Goal: Task Accomplishment & Management: Manage account settings

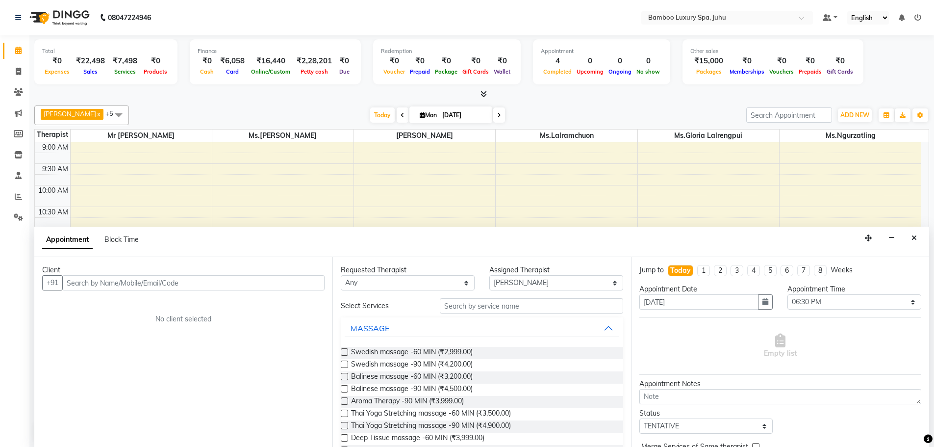
select select "75914"
select select "1110"
select select "tentative"
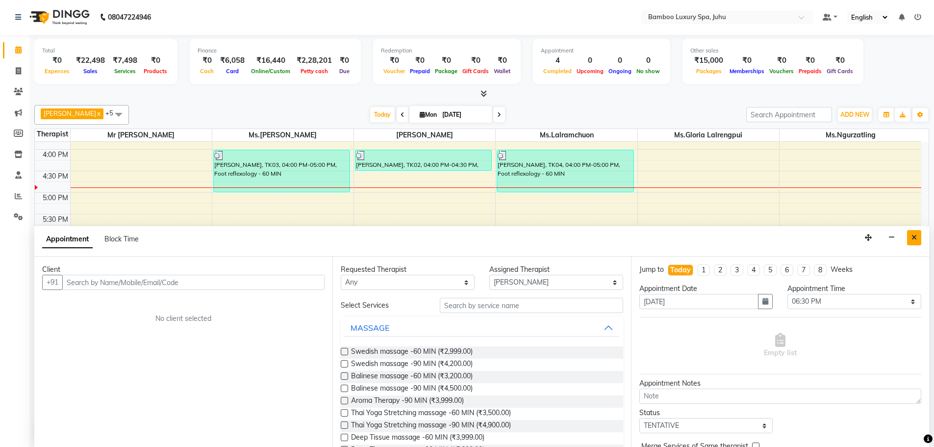
click at [917, 236] on button "Close" at bounding box center [914, 237] width 14 height 15
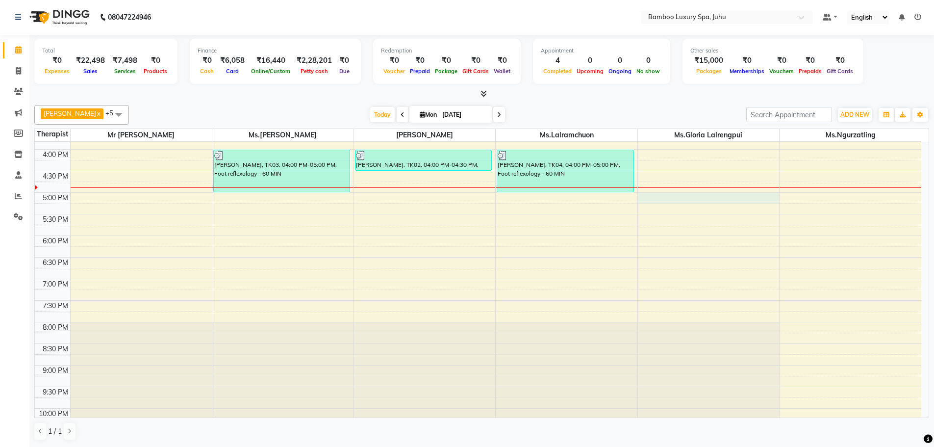
click at [677, 193] on div "9:00 AM 9:30 AM 10:00 AM 10:30 AM 11:00 AM 11:30 AM 12:00 PM 12:30 PM 1:00 PM 1…" at bounding box center [478, 149] width 886 height 603
select select "75918"
select select "tentative"
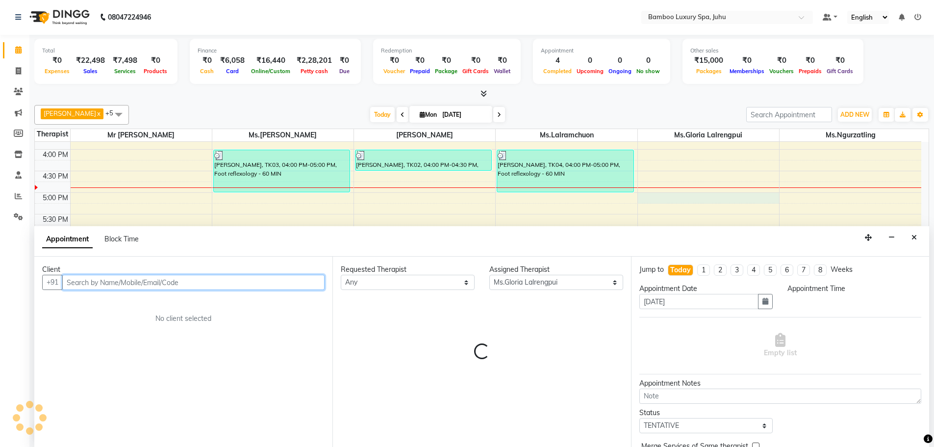
select select "1020"
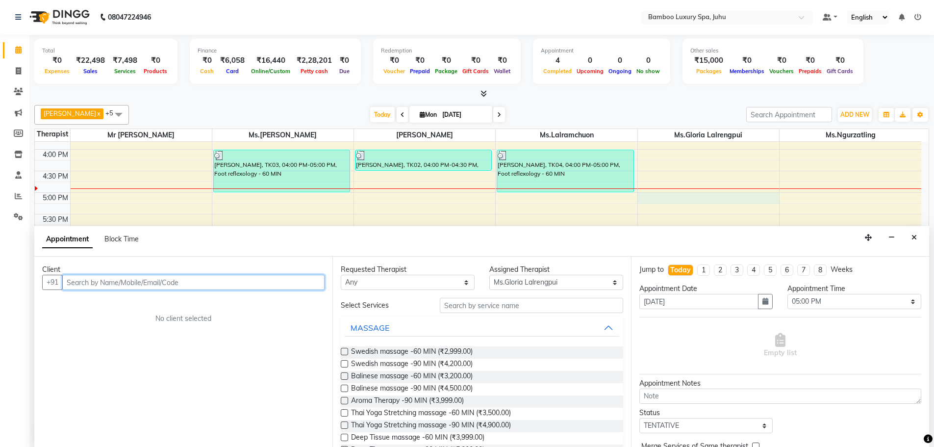
click at [209, 283] on input "text" at bounding box center [193, 282] width 262 height 15
type input "Manish"
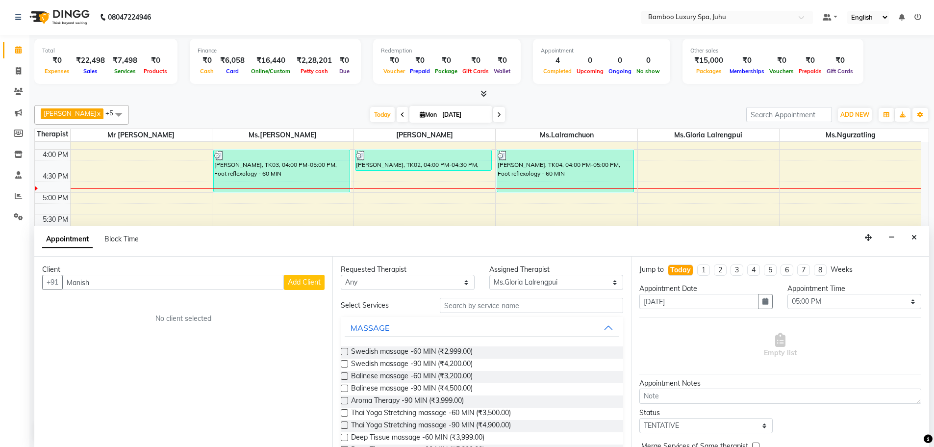
click at [302, 282] on span "Add Client" at bounding box center [304, 281] width 33 height 9
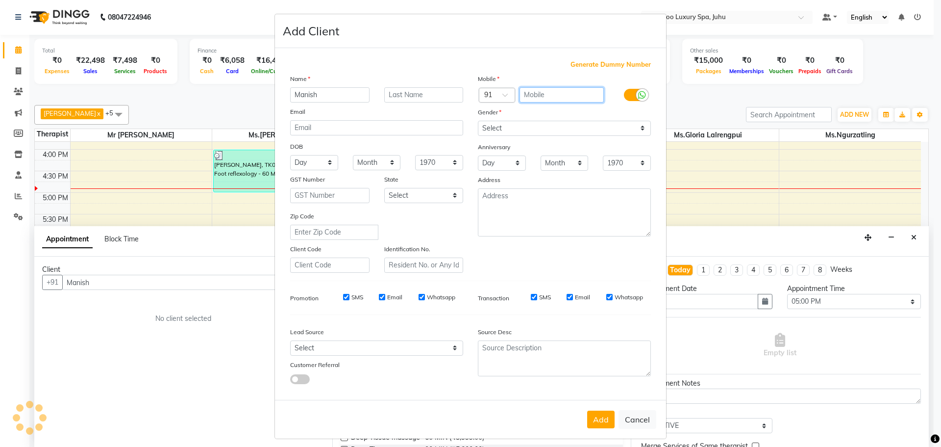
click at [547, 92] on input "text" at bounding box center [562, 94] width 85 height 15
type input "9111113555"
click at [636, 126] on select "Select [DEMOGRAPHIC_DATA] [DEMOGRAPHIC_DATA] Other Prefer Not To Say" at bounding box center [564, 128] width 173 height 15
select select "[DEMOGRAPHIC_DATA]"
click at [478, 121] on select "Select [DEMOGRAPHIC_DATA] [DEMOGRAPHIC_DATA] Other Prefer Not To Say" at bounding box center [564, 128] width 173 height 15
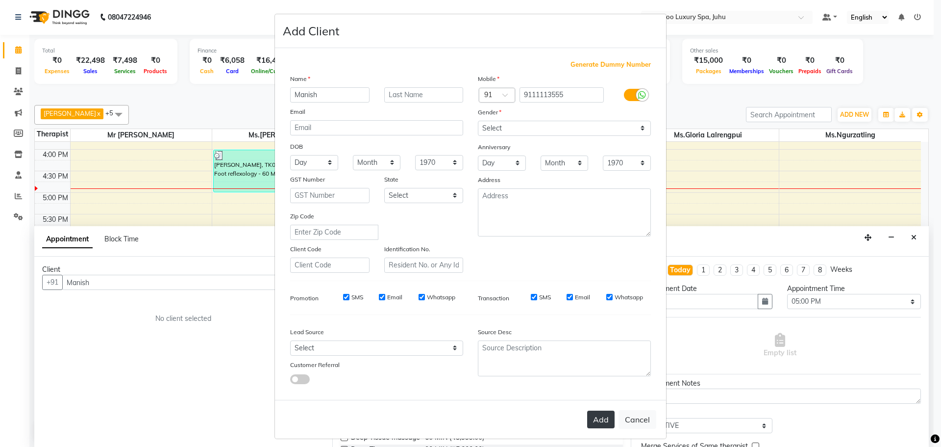
click at [592, 416] on button "Add" at bounding box center [600, 419] width 27 height 18
type input "91******55"
select select
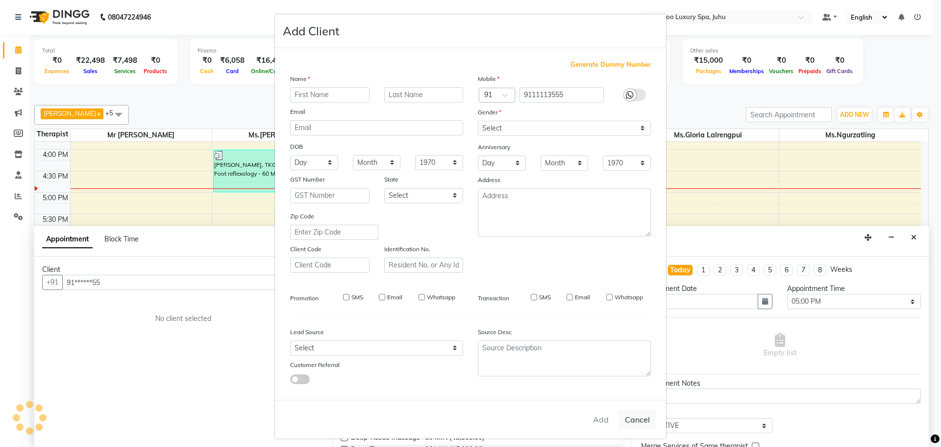
select select
checkbox input "false"
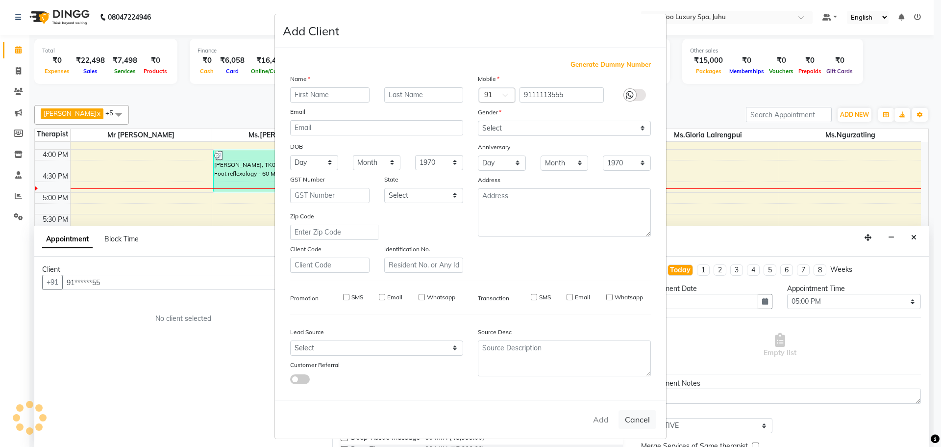
checkbox input "false"
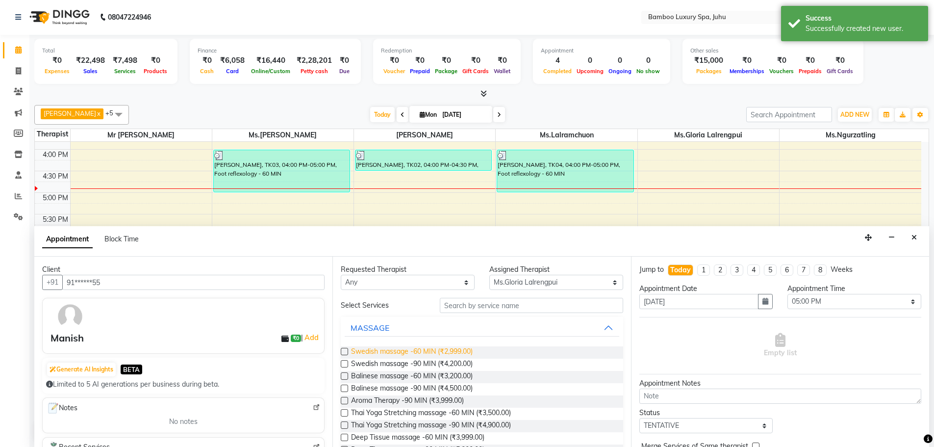
click at [435, 348] on span "Swedish massage -60 MIN (₹2,999.00)" at bounding box center [412, 352] width 122 height 12
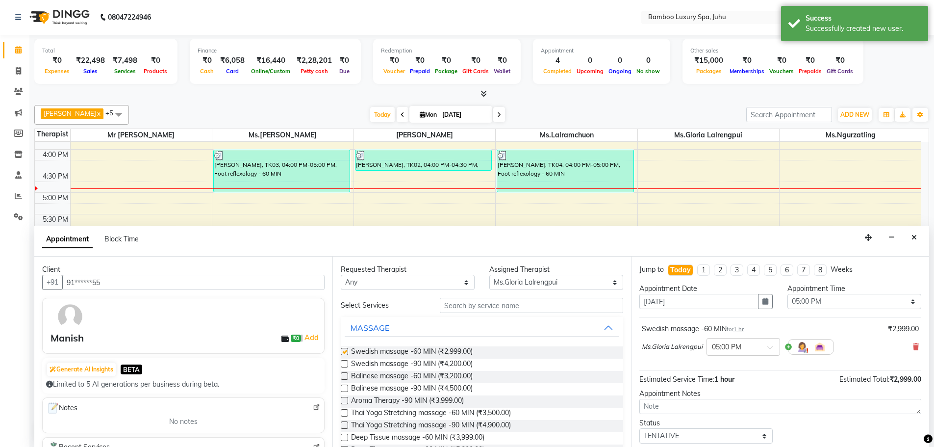
checkbox input "false"
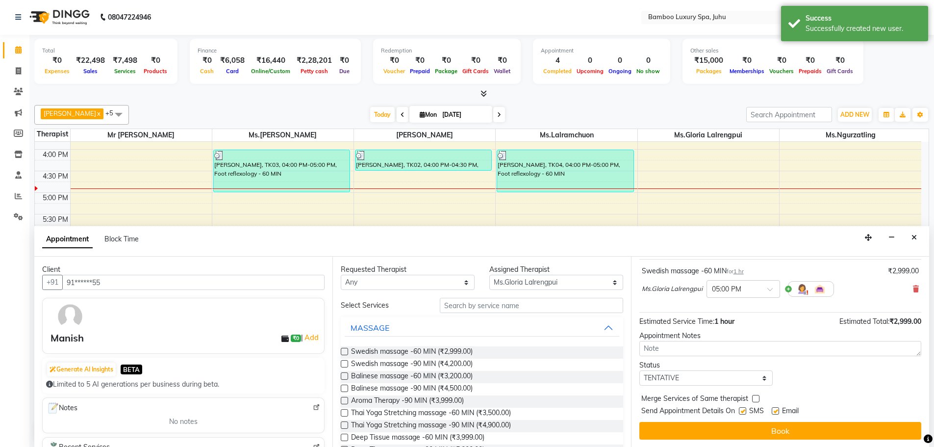
scroll to position [58, 0]
click at [759, 375] on select "Select TENTATIVE CONFIRM CHECK-IN UPCOMING" at bounding box center [706, 377] width 134 height 15
select select "confirm booking"
click at [639, 370] on select "Select TENTATIVE CONFIRM CHECK-IN UPCOMING" at bounding box center [706, 377] width 134 height 15
click at [776, 408] on label at bounding box center [775, 409] width 7 height 7
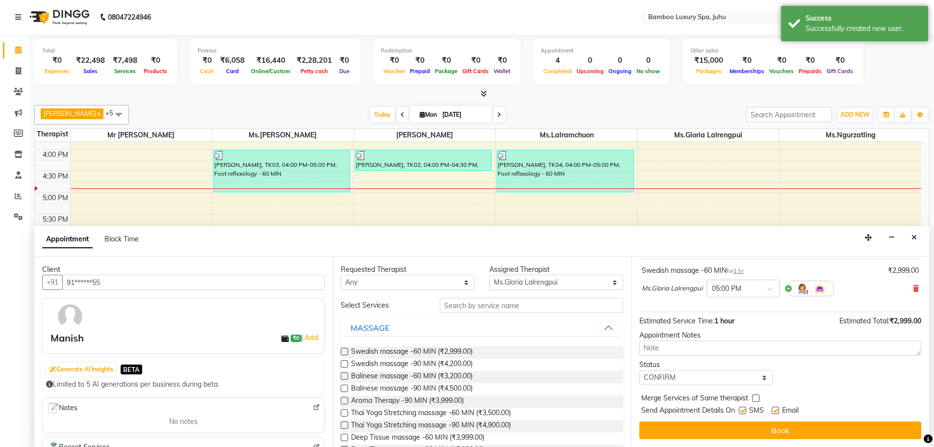
click at [776, 408] on input "checkbox" at bounding box center [775, 411] width 6 height 6
checkbox input "false"
click at [744, 408] on label at bounding box center [742, 409] width 7 height 7
click at [744, 408] on input "checkbox" at bounding box center [742, 411] width 6 height 6
checkbox input "false"
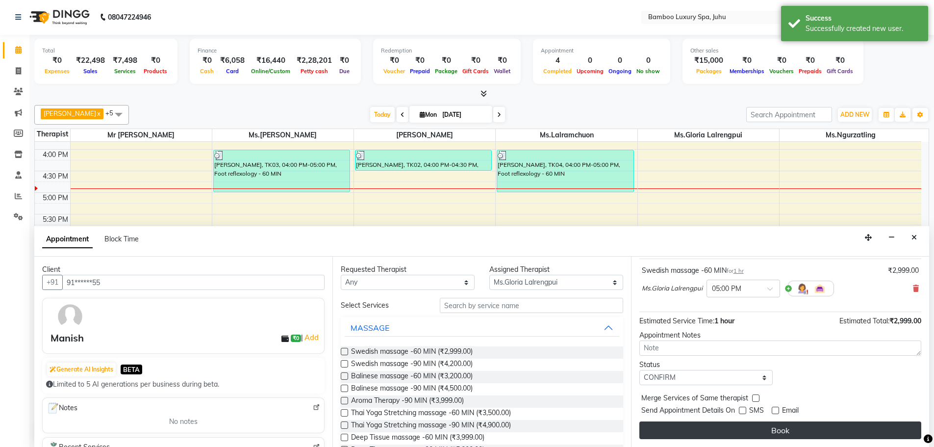
click at [747, 428] on button "Book" at bounding box center [780, 430] width 282 height 18
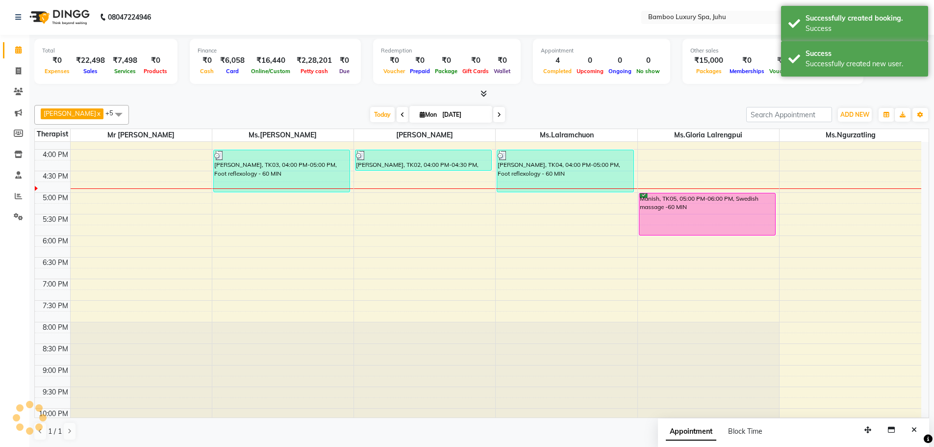
scroll to position [0, 0]
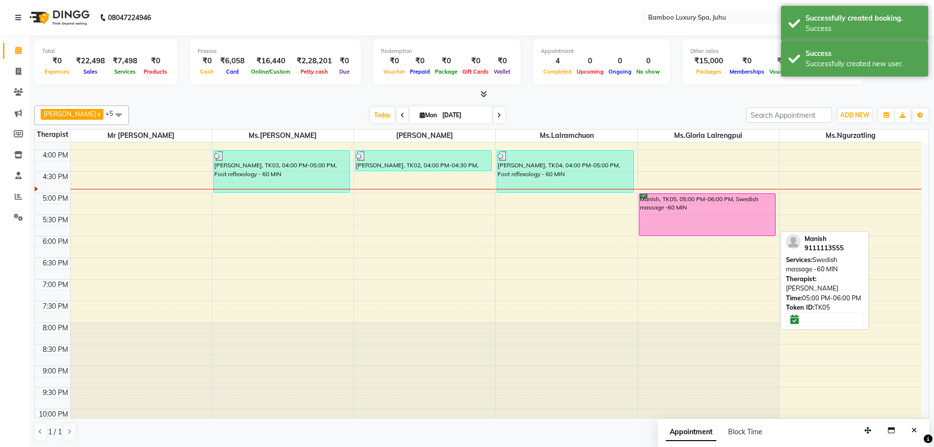
click at [690, 219] on div "Manish, TK05, 05:00 PM-06:00 PM, Swedish massage -60 MIN" at bounding box center [707, 215] width 136 height 42
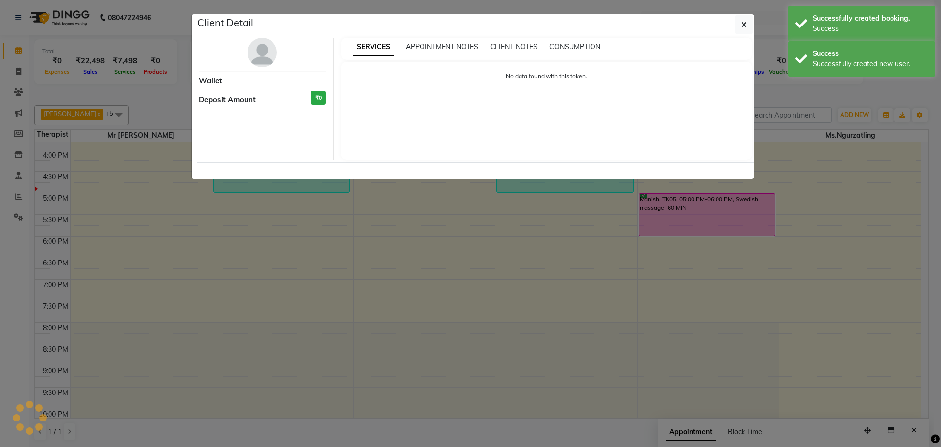
select select "6"
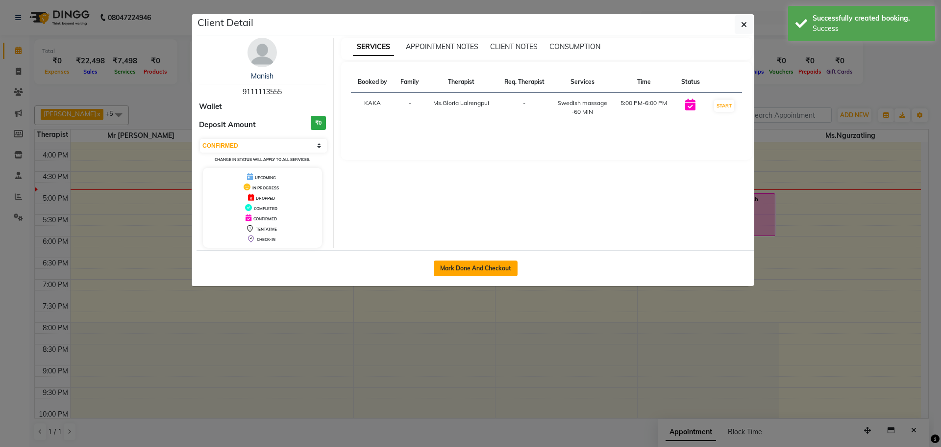
click at [471, 269] on button "Mark Done And Checkout" at bounding box center [476, 268] width 84 height 16
select select "service"
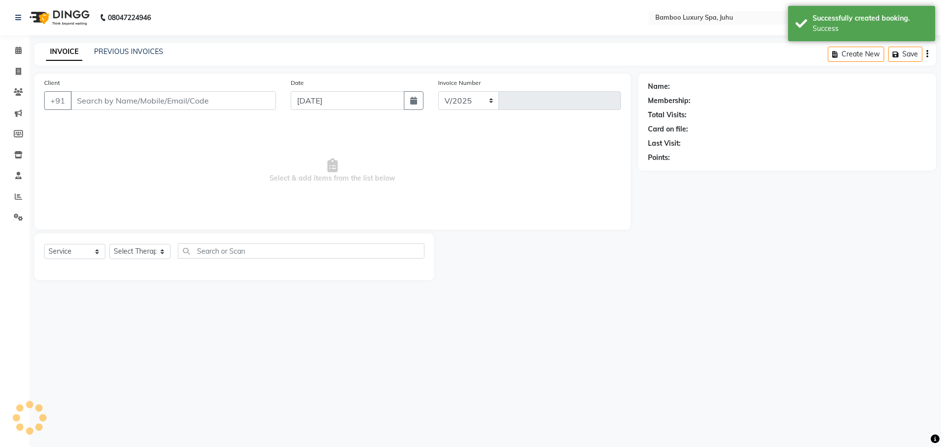
select select "8043"
type input "0635"
type input "91******55"
select select "75918"
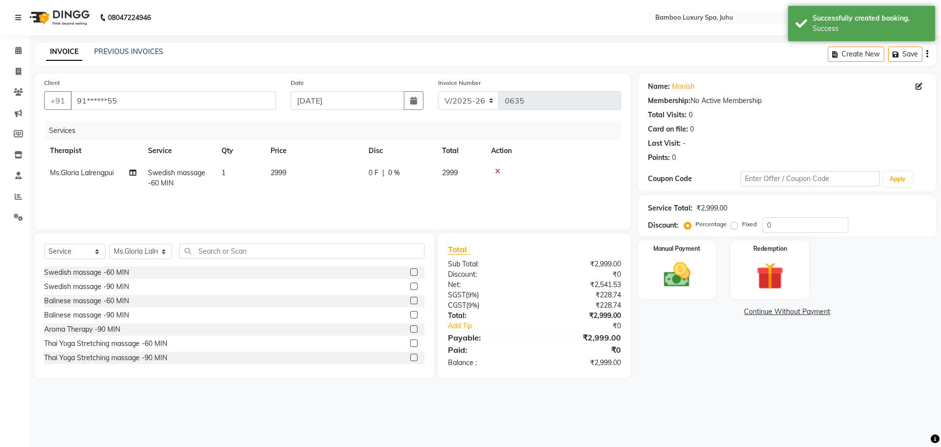
click at [742, 226] on label "Fixed" at bounding box center [749, 224] width 15 height 9
click at [735, 226] on input "Fixed" at bounding box center [736, 224] width 7 height 7
radio input "true"
click at [773, 224] on input "0" at bounding box center [806, 224] width 86 height 15
type input "2"
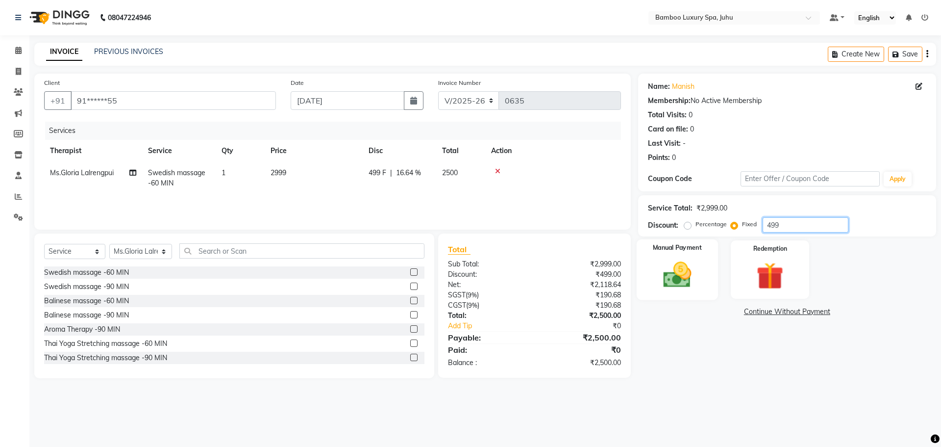
type input "499"
click at [690, 261] on img at bounding box center [677, 274] width 46 height 32
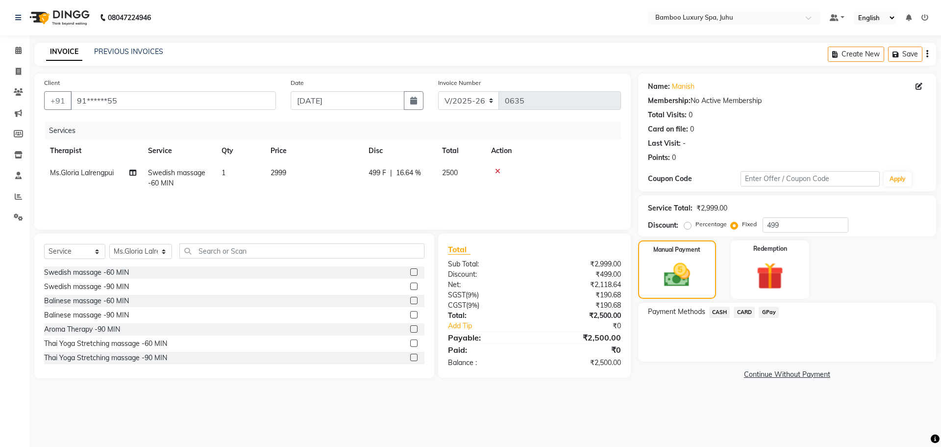
click at [724, 311] on span "CASH" at bounding box center [719, 311] width 21 height 11
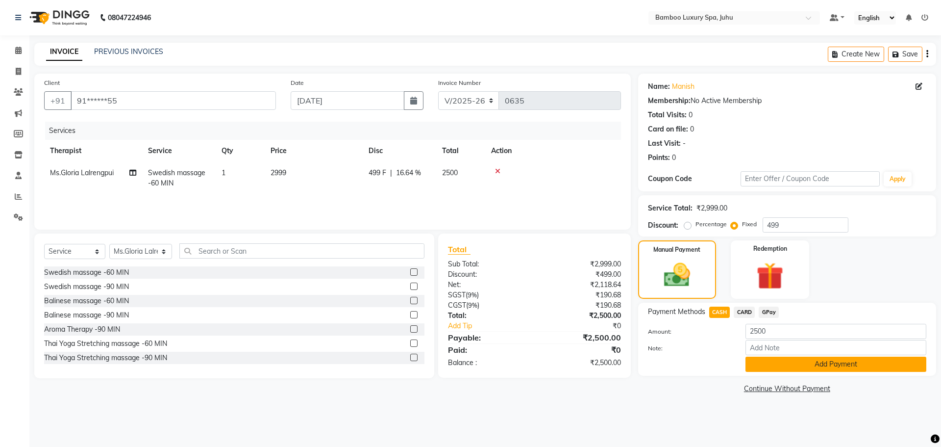
click at [758, 362] on button "Add Payment" at bounding box center [836, 363] width 181 height 15
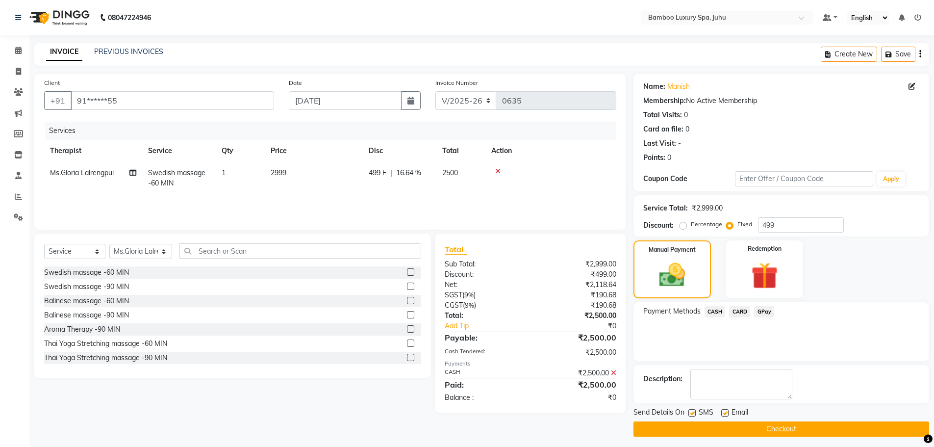
click at [727, 414] on label at bounding box center [724, 412] width 7 height 7
click at [727, 414] on input "checkbox" at bounding box center [724, 413] width 6 height 6
checkbox input "false"
click at [693, 412] on label at bounding box center [691, 412] width 7 height 7
click at [693, 412] on input "checkbox" at bounding box center [691, 413] width 6 height 6
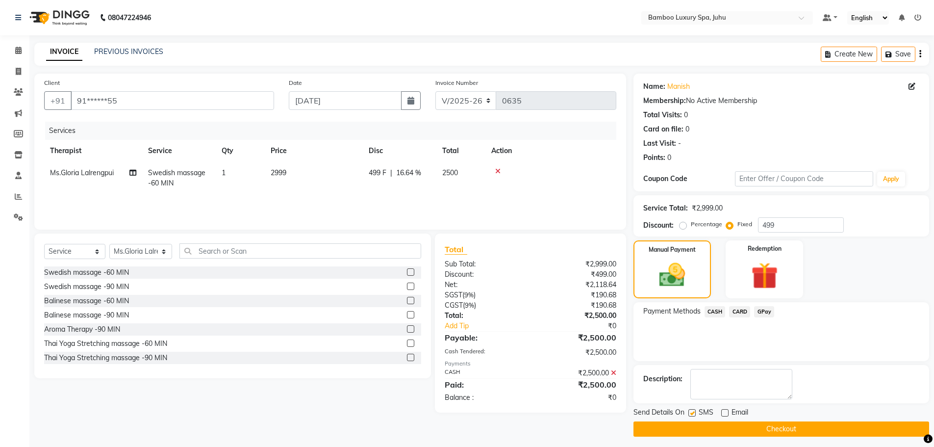
checkbox input "false"
click at [694, 425] on button "Checkout" at bounding box center [781, 428] width 296 height 15
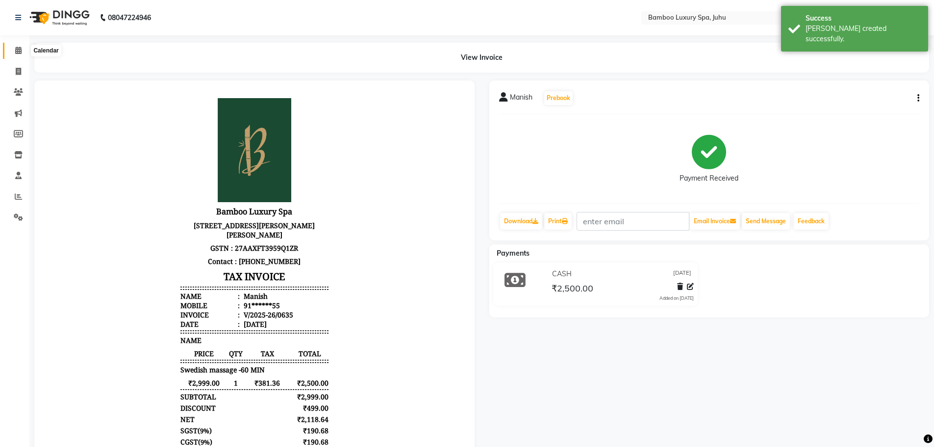
click at [20, 48] on icon at bounding box center [18, 50] width 6 height 7
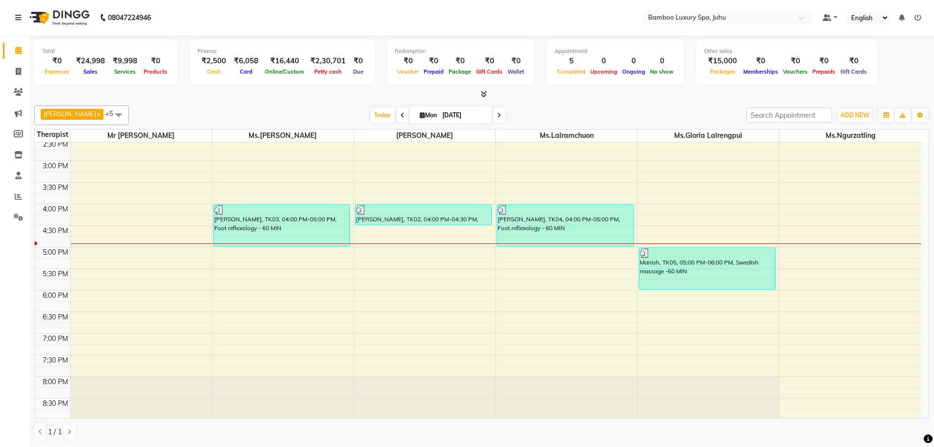
scroll to position [230, 0]
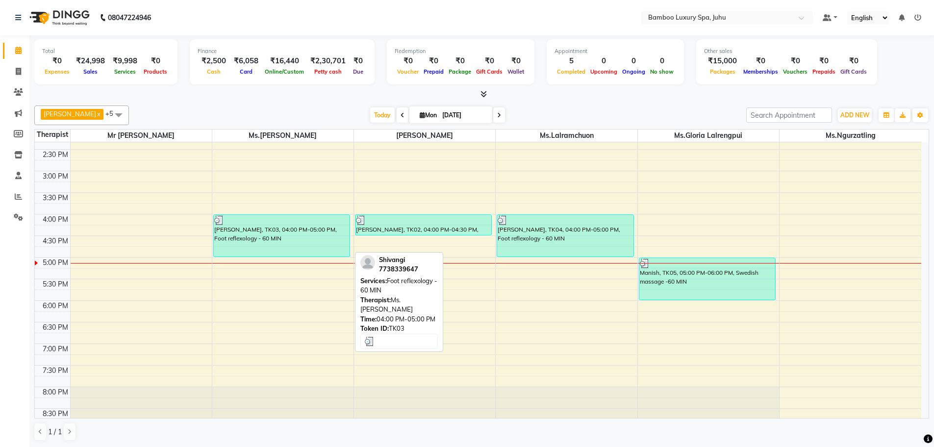
click at [247, 239] on div "[PERSON_NAME], TK03, 04:00 PM-05:00 PM, Foot reflexology - 60 MIN" at bounding box center [282, 236] width 136 height 42
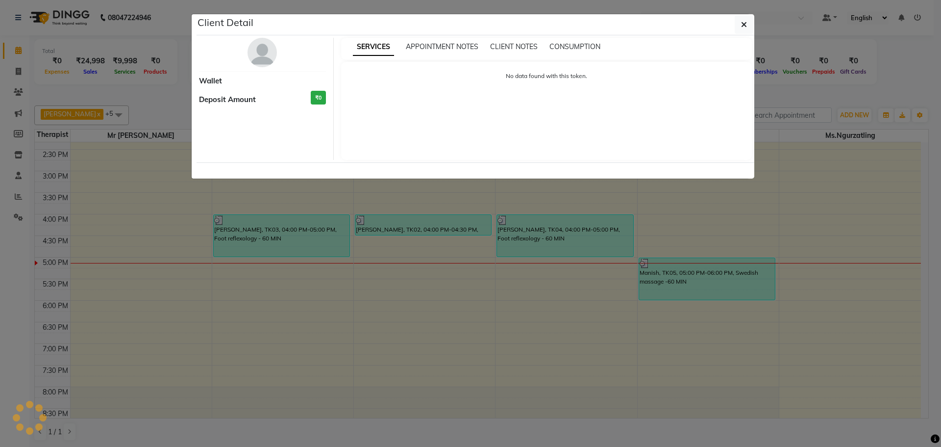
select select "3"
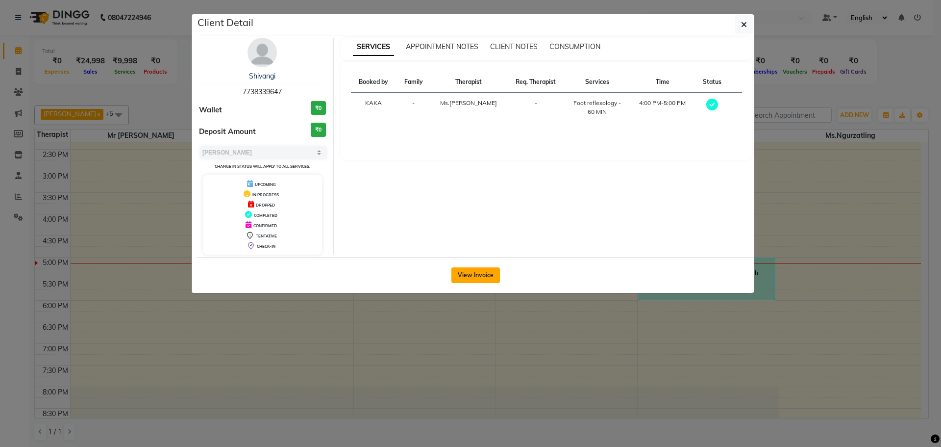
click at [490, 273] on button "View Invoice" at bounding box center [476, 275] width 49 height 16
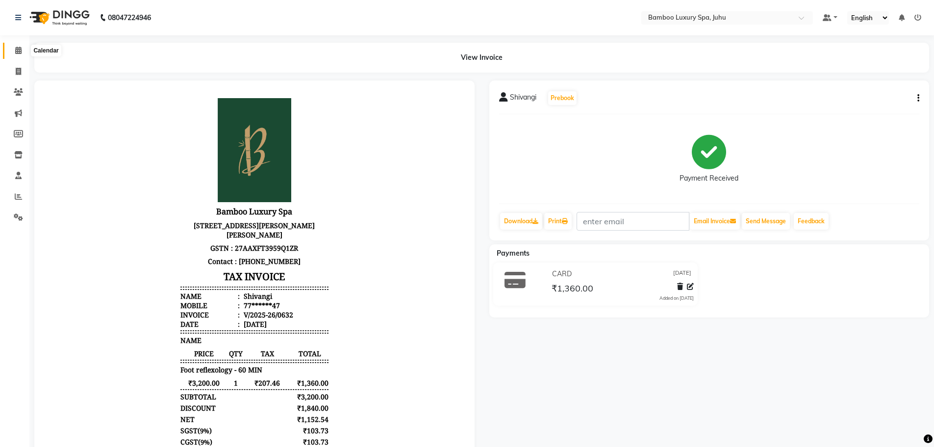
click at [18, 49] on icon at bounding box center [18, 50] width 6 height 7
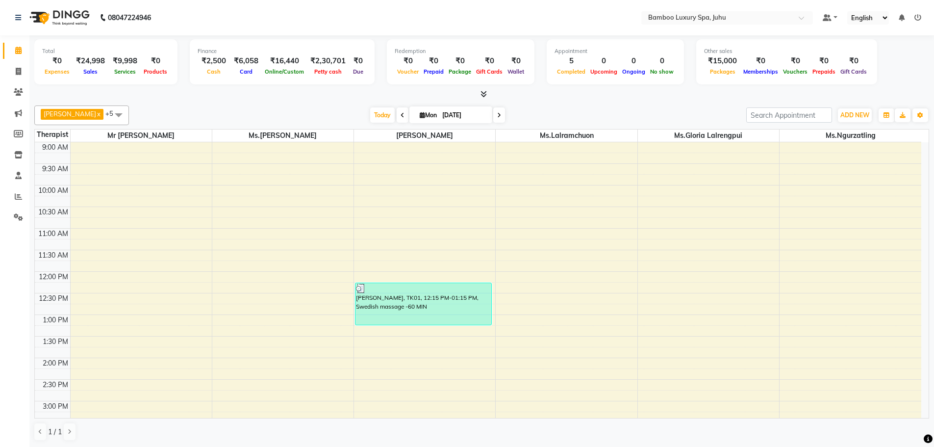
click at [401, 112] on icon at bounding box center [403, 115] width 4 height 6
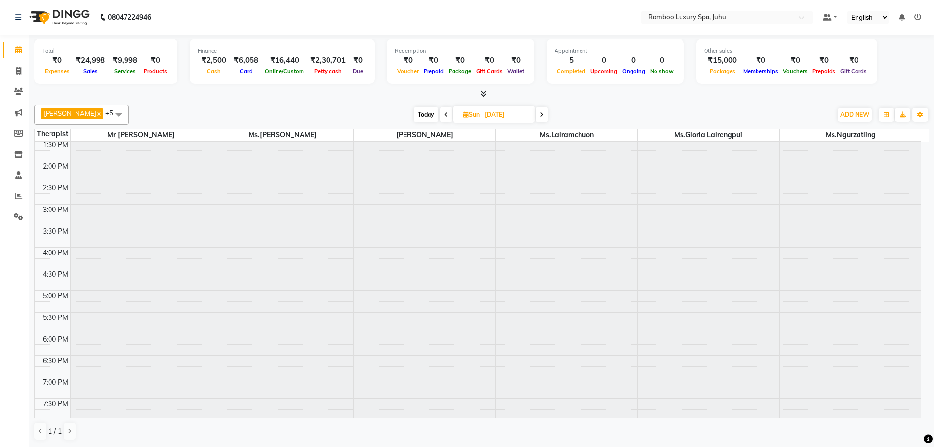
scroll to position [328, 0]
click at [444, 112] on icon at bounding box center [446, 115] width 4 height 6
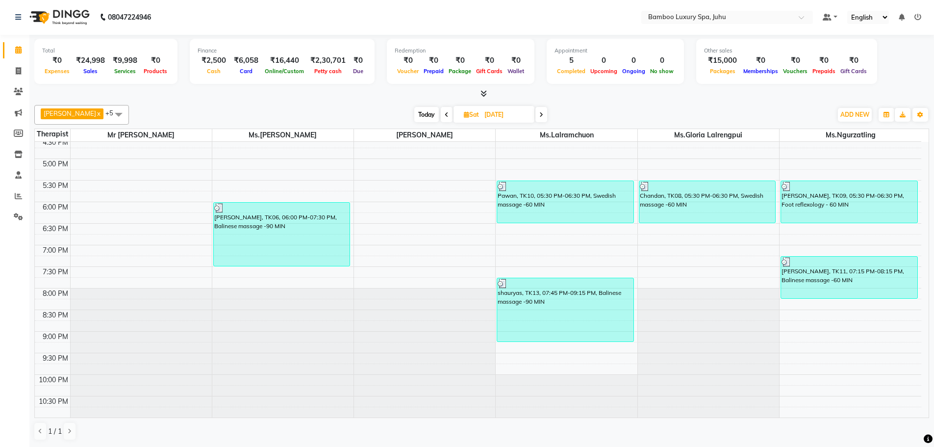
click at [540, 112] on icon at bounding box center [541, 115] width 4 height 6
type input "[DATE]"
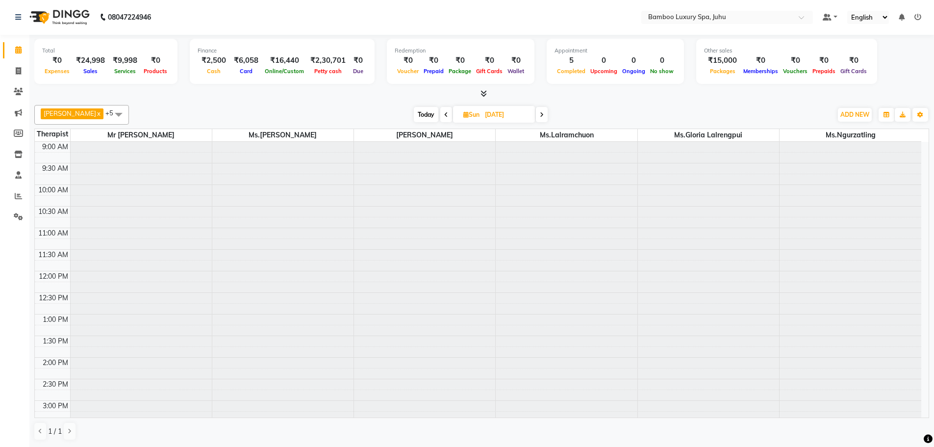
click at [116, 117] on span at bounding box center [119, 114] width 20 height 19
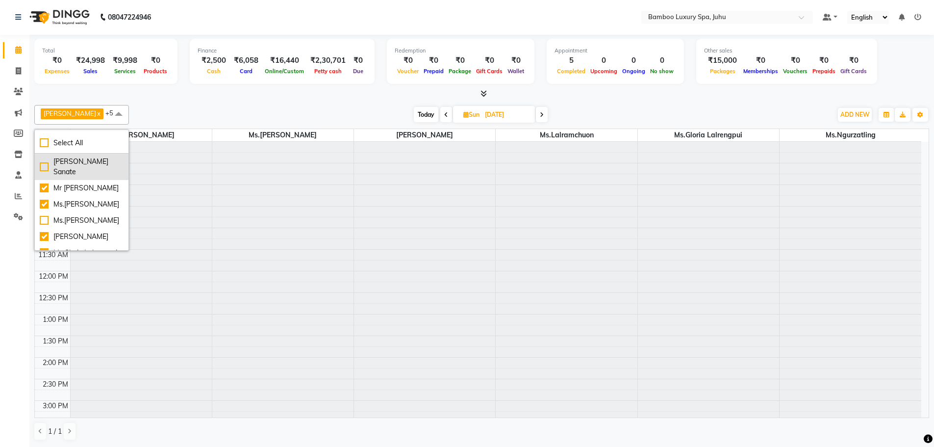
click at [100, 171] on div "[PERSON_NAME] Sanate" at bounding box center [82, 166] width 84 height 21
checkbox input "true"
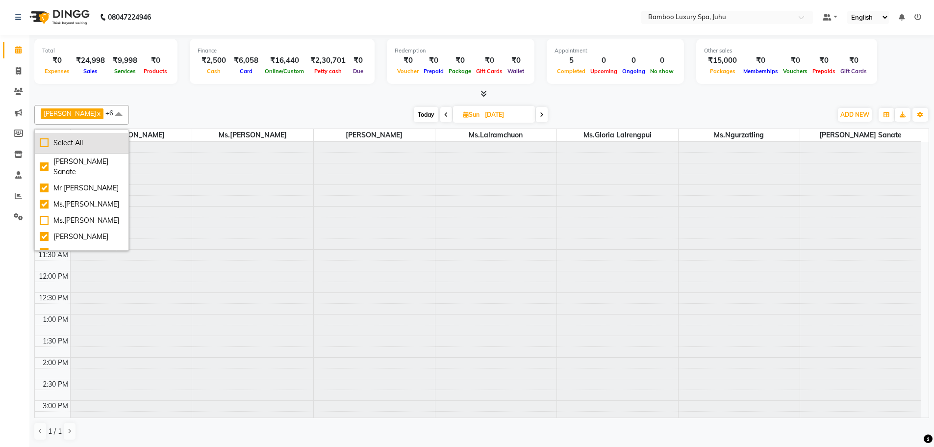
click at [92, 147] on div "Select All" at bounding box center [82, 143] width 84 height 10
checkbox input "true"
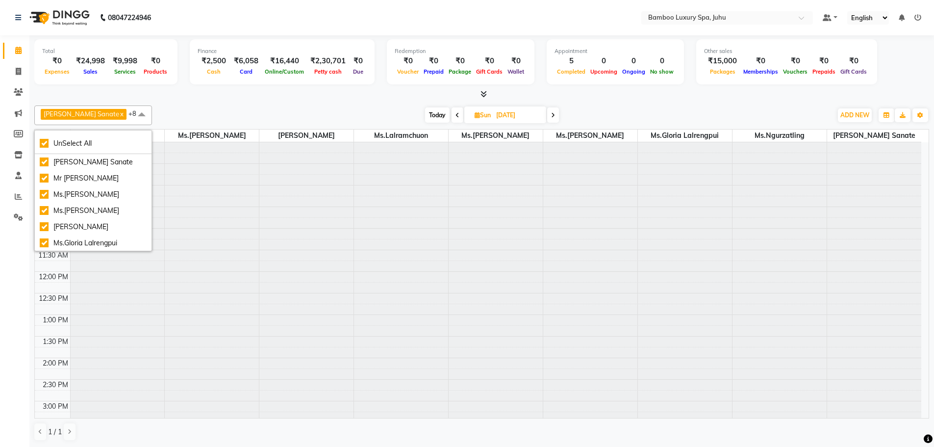
click at [151, 113] on span at bounding box center [142, 114] width 20 height 19
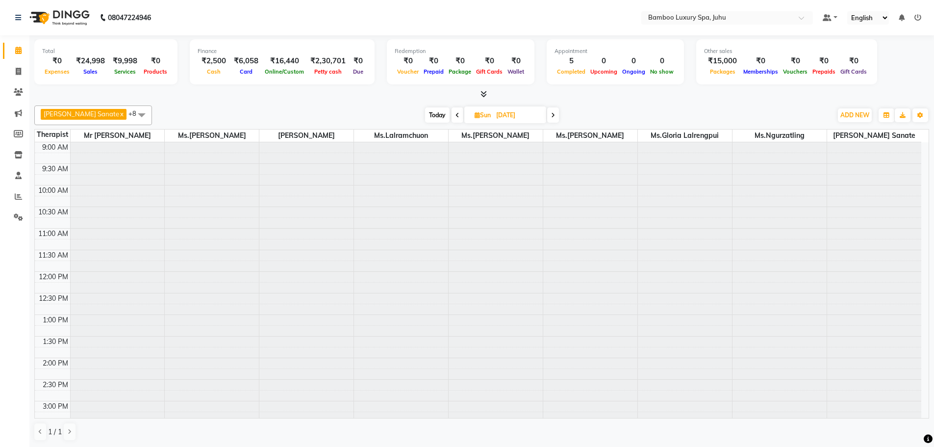
click at [151, 113] on span at bounding box center [142, 114] width 20 height 19
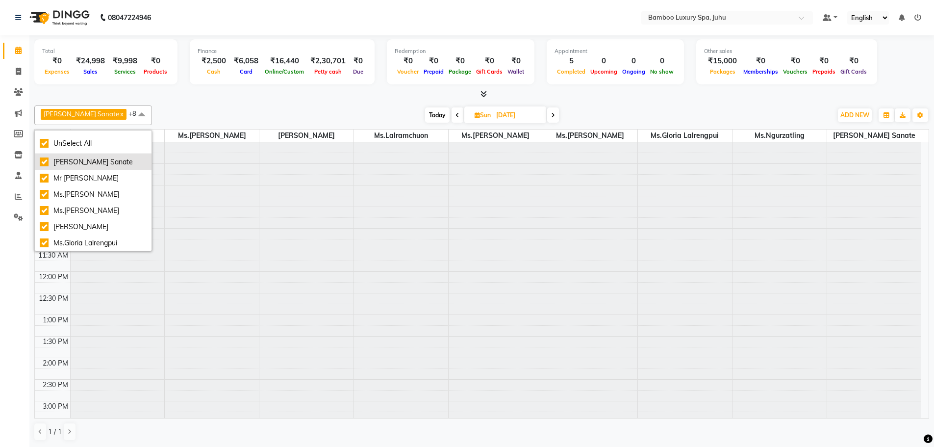
click at [91, 160] on div "[PERSON_NAME] Sanate" at bounding box center [93, 162] width 107 height 10
checkbox input "false"
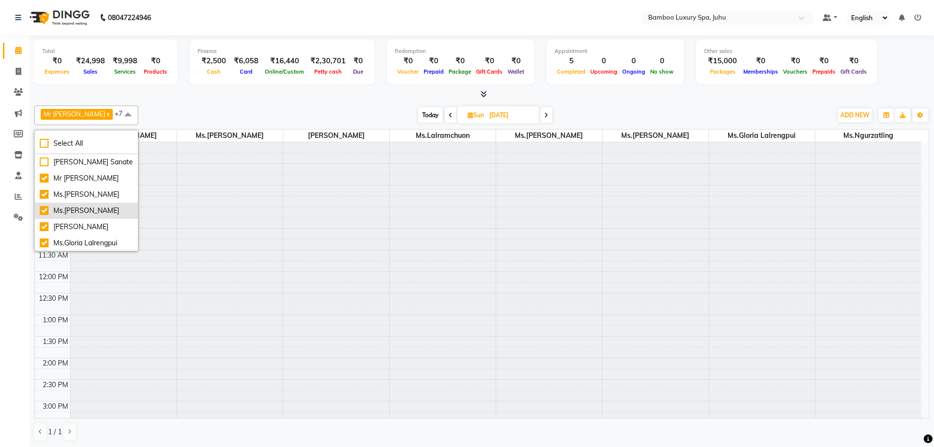
click at [75, 216] on div "Ms.[PERSON_NAME]" at bounding box center [86, 210] width 93 height 10
checkbox input "false"
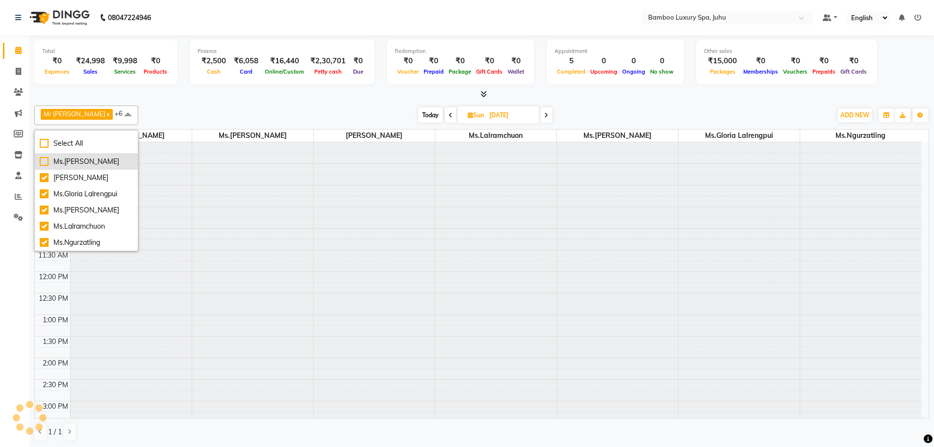
scroll to position [0, 0]
click at [89, 212] on div "Ms.[PERSON_NAME]" at bounding box center [86, 209] width 93 height 10
checkbox input "false"
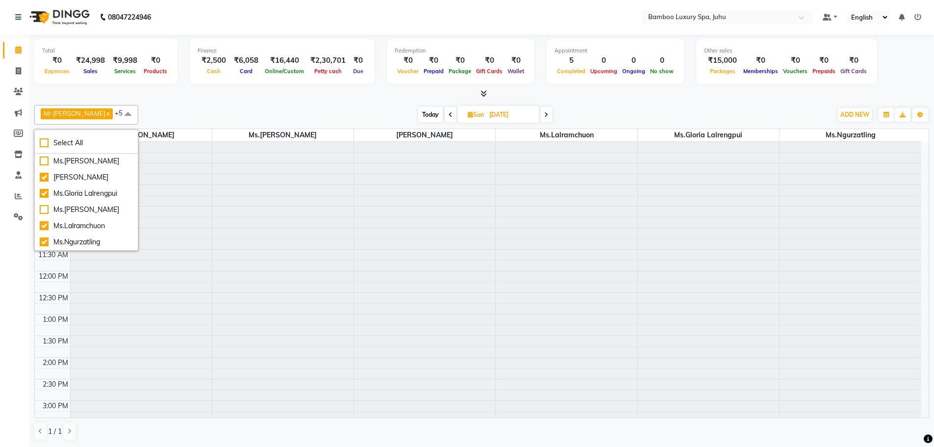
click at [133, 112] on span at bounding box center [128, 114] width 20 height 19
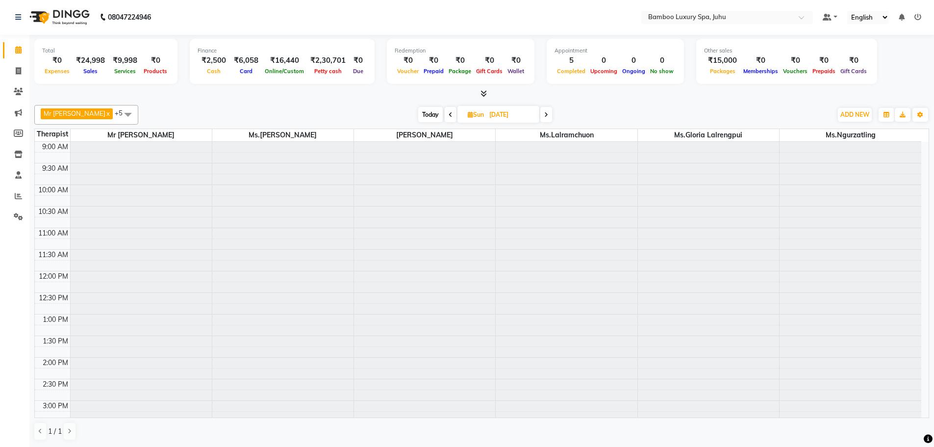
click at [548, 115] on icon at bounding box center [546, 115] width 4 height 6
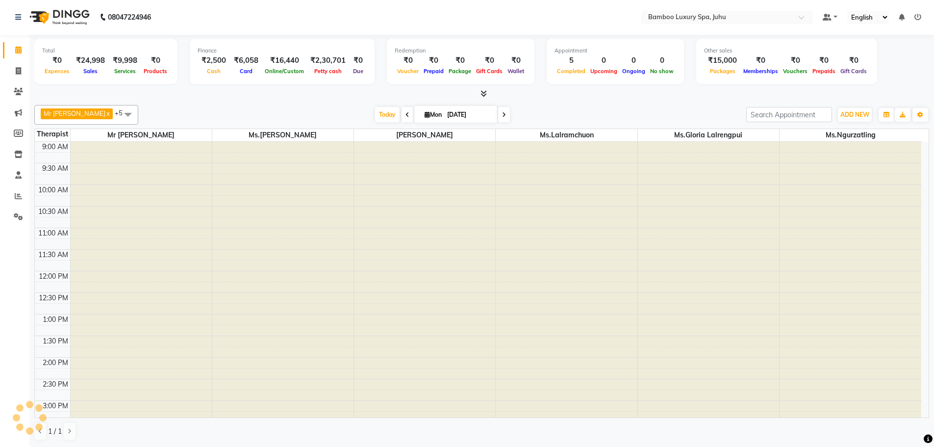
scroll to position [328, 0]
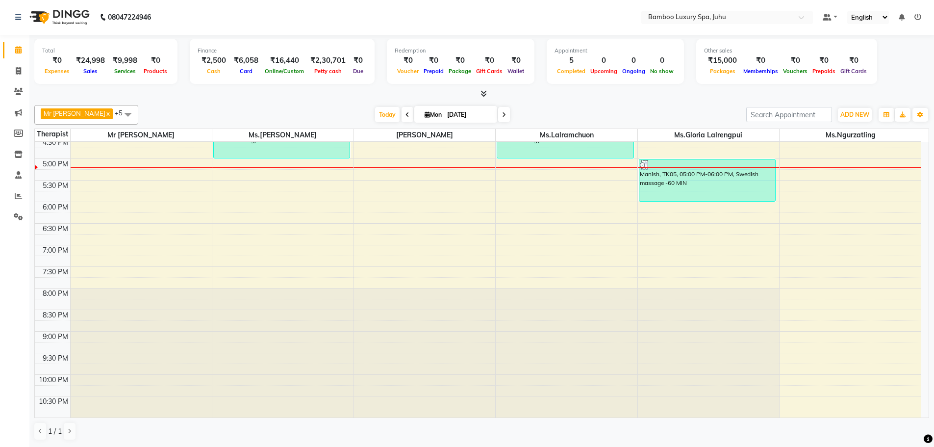
click at [406, 117] on span at bounding box center [408, 114] width 12 height 15
type input "[DATE]"
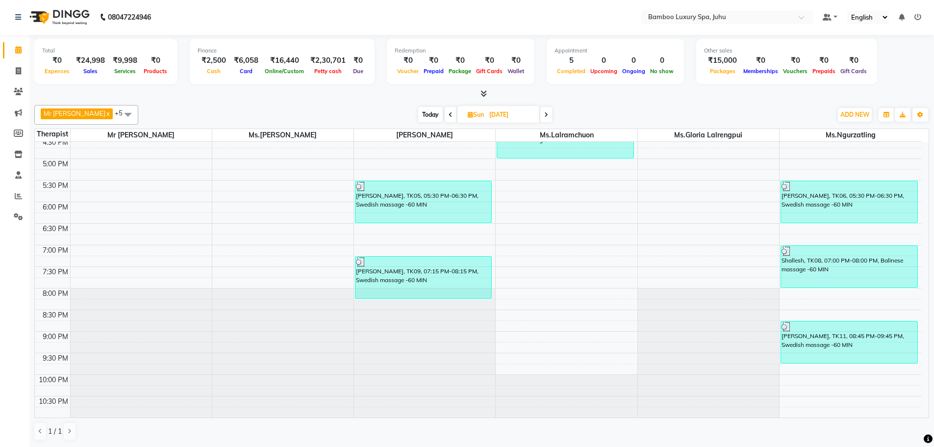
click at [138, 116] on span at bounding box center [128, 114] width 20 height 19
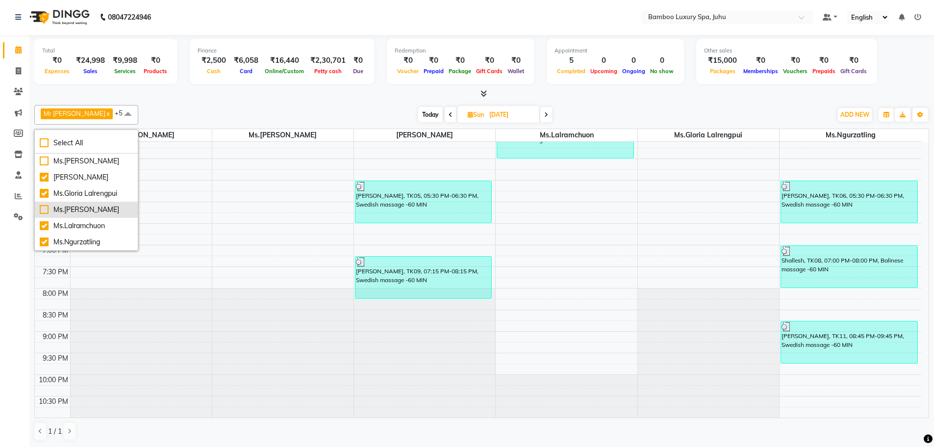
click at [87, 206] on div "Ms.[PERSON_NAME]" at bounding box center [86, 209] width 93 height 10
checkbox input "true"
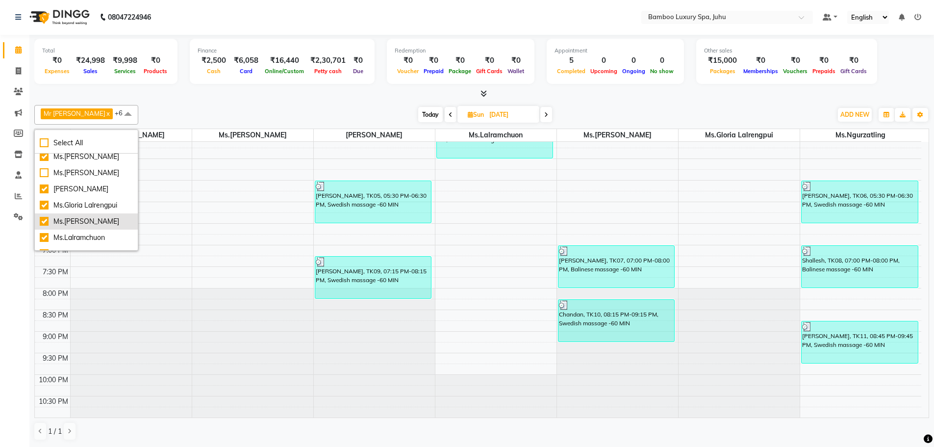
scroll to position [21, 0]
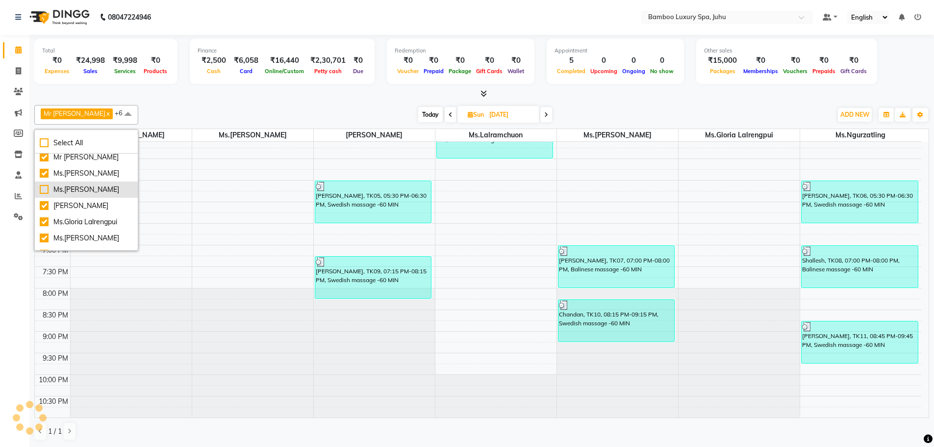
click at [90, 195] on div "Ms.[PERSON_NAME]" at bounding box center [86, 189] width 93 height 10
checkbox input "true"
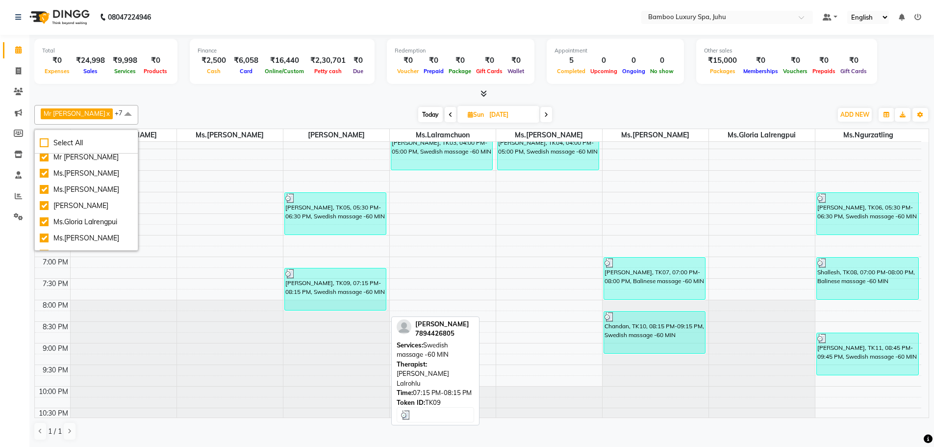
scroll to position [328, 0]
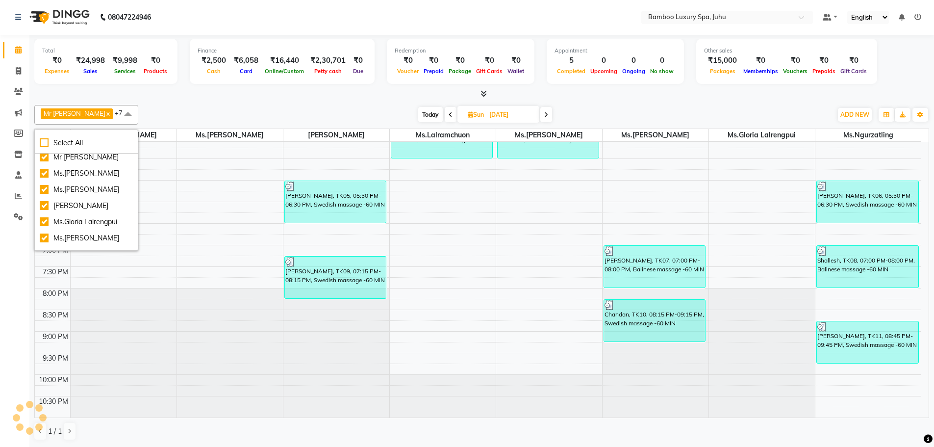
click at [548, 117] on icon at bounding box center [546, 115] width 4 height 6
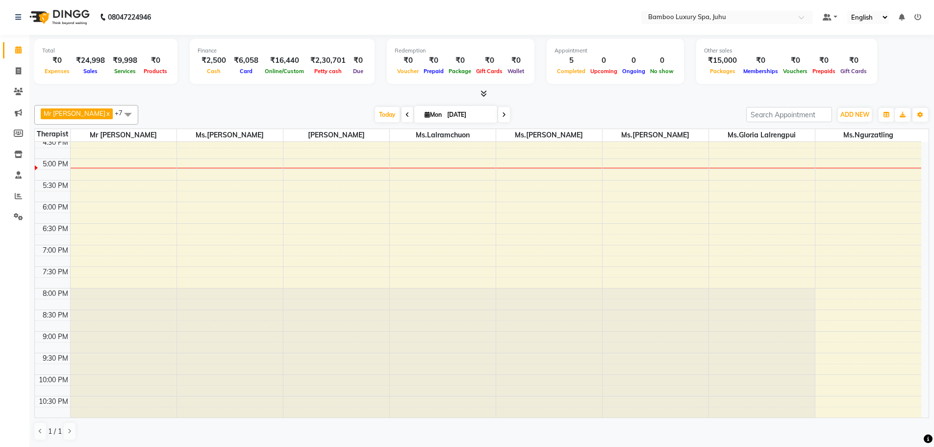
click at [409, 116] on icon at bounding box center [407, 115] width 4 height 6
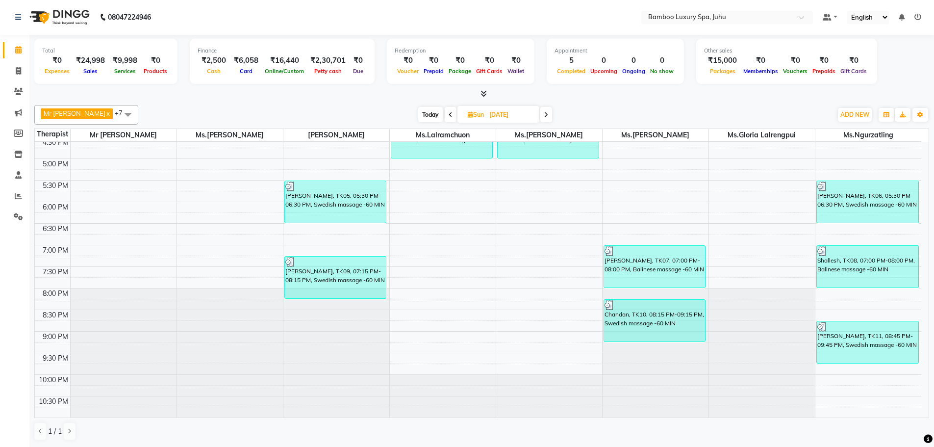
click at [548, 114] on icon at bounding box center [546, 115] width 4 height 6
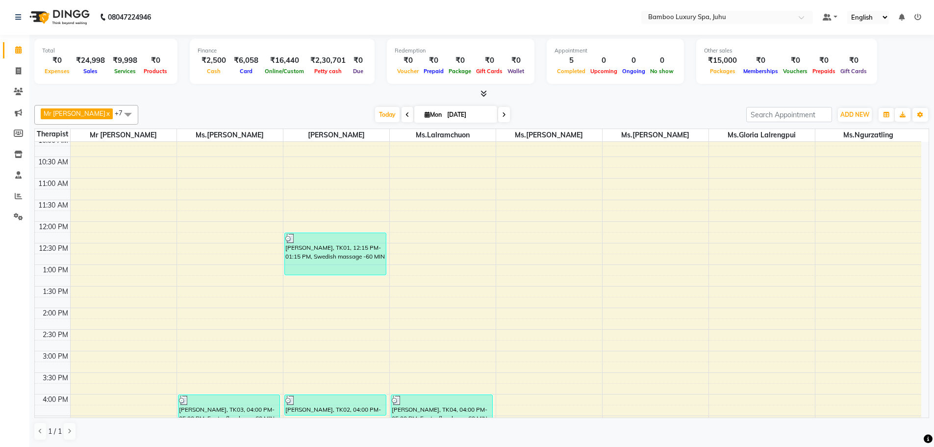
scroll to position [34, 0]
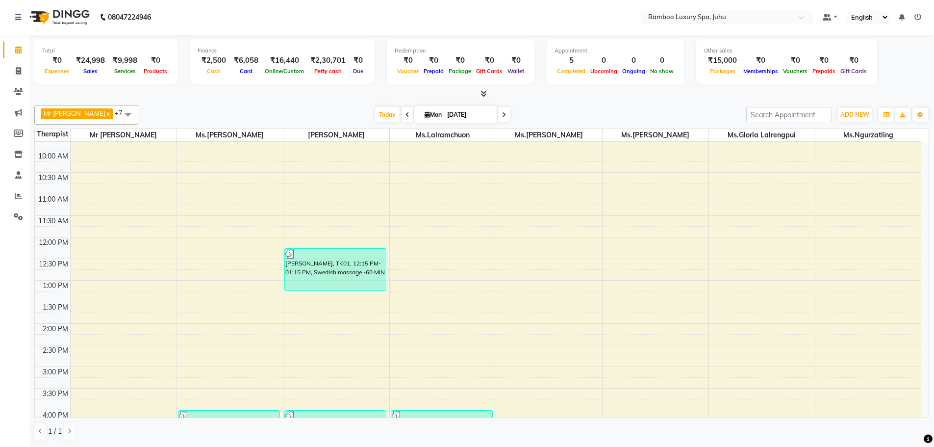
click at [506, 112] on icon at bounding box center [504, 115] width 4 height 6
type input "02-09-2025"
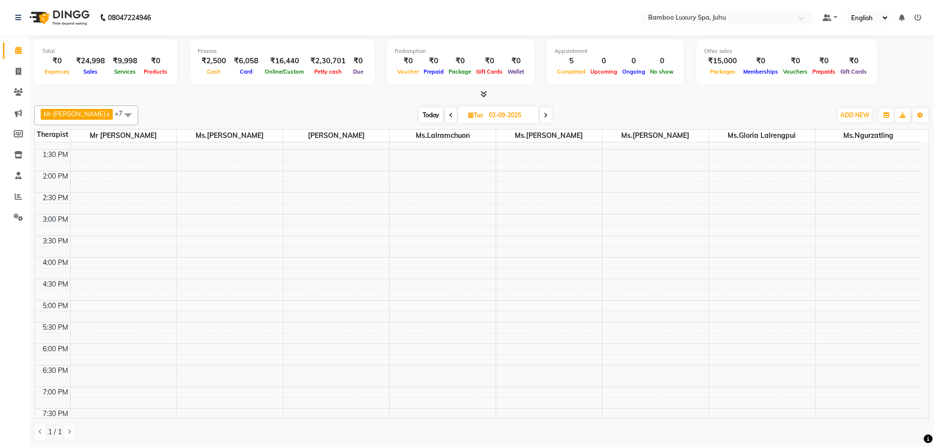
scroll to position [196, 0]
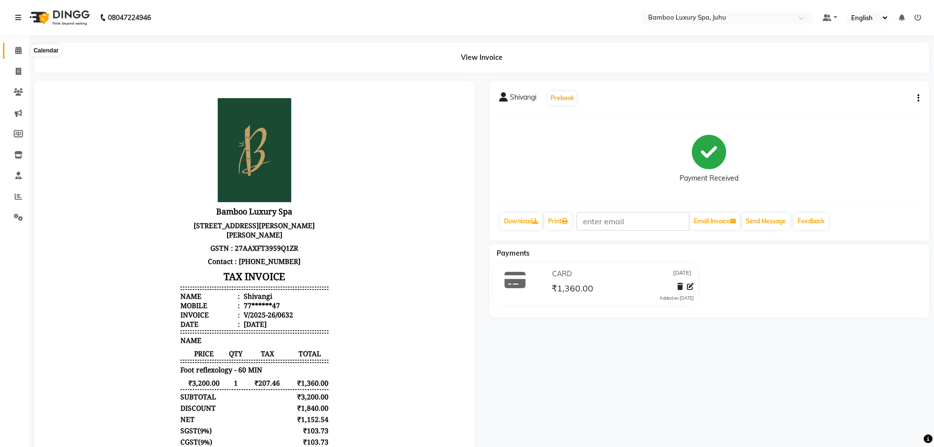
click at [13, 48] on span at bounding box center [18, 50] width 17 height 11
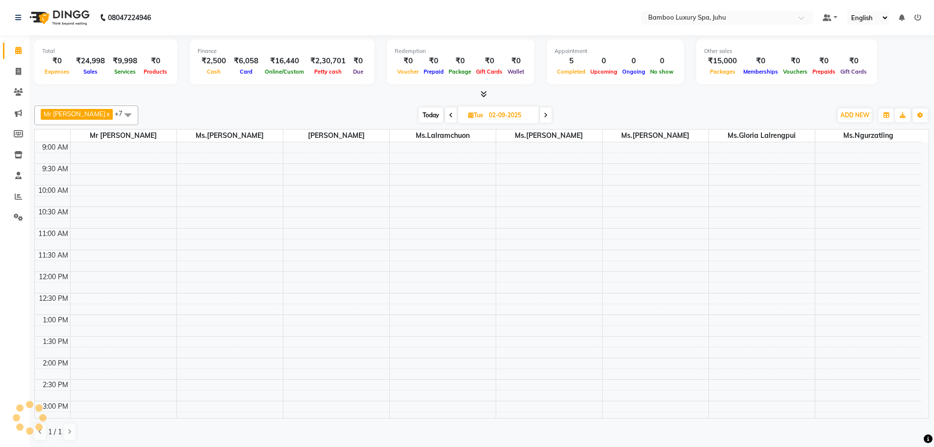
scroll to position [0, 0]
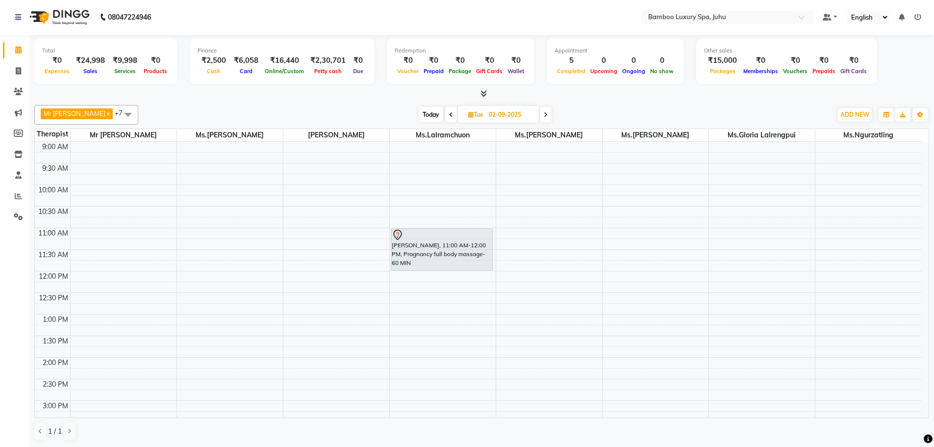
click at [457, 116] on span at bounding box center [451, 114] width 12 height 15
type input "[DATE]"
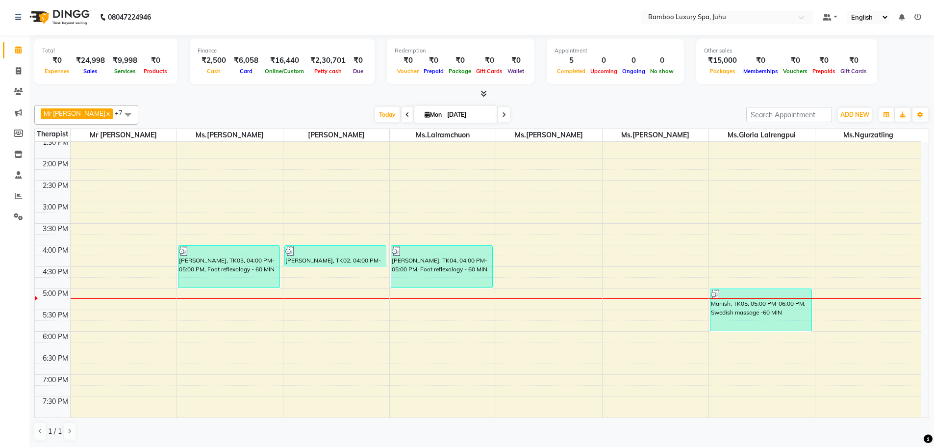
scroll to position [132, 0]
